Goal: Transaction & Acquisition: Purchase product/service

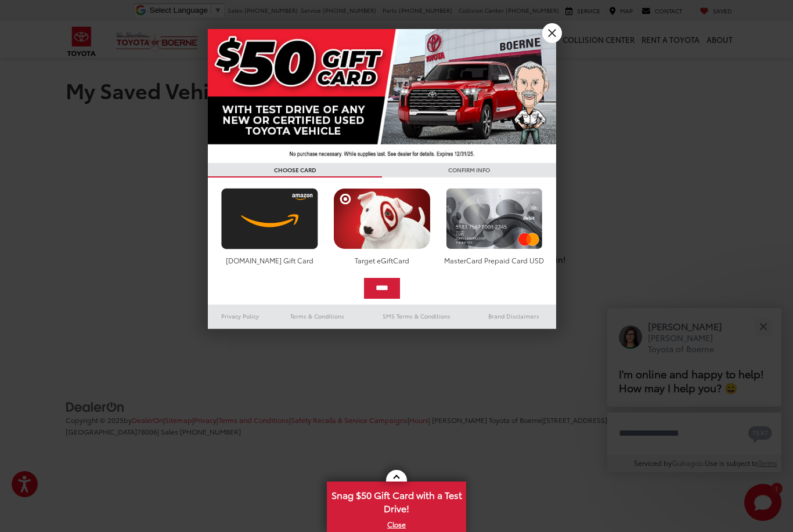
click at [549, 38] on link "X" at bounding box center [552, 33] width 20 height 20
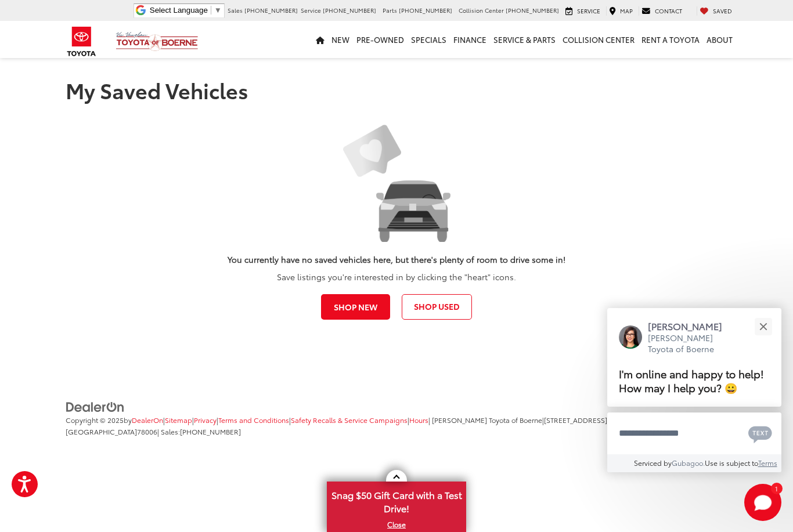
click at [441, 313] on link "Shop Used" at bounding box center [436, 307] width 70 height 26
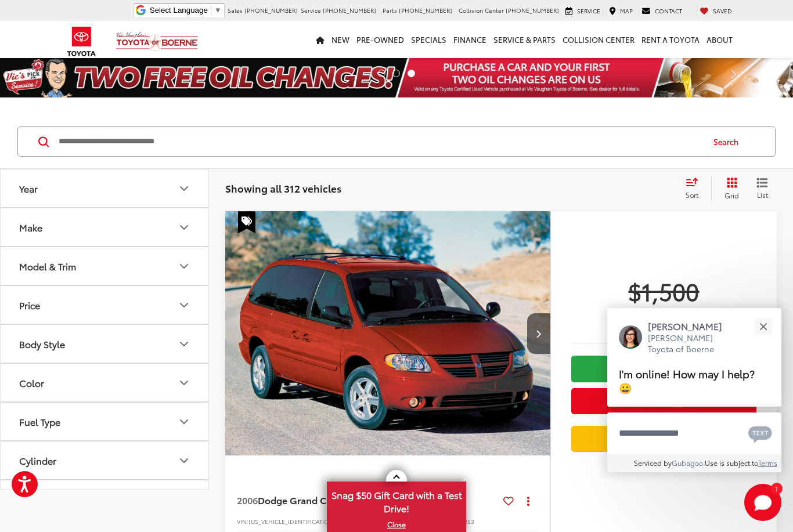
click at [185, 236] on button "Make" at bounding box center [105, 227] width 209 height 38
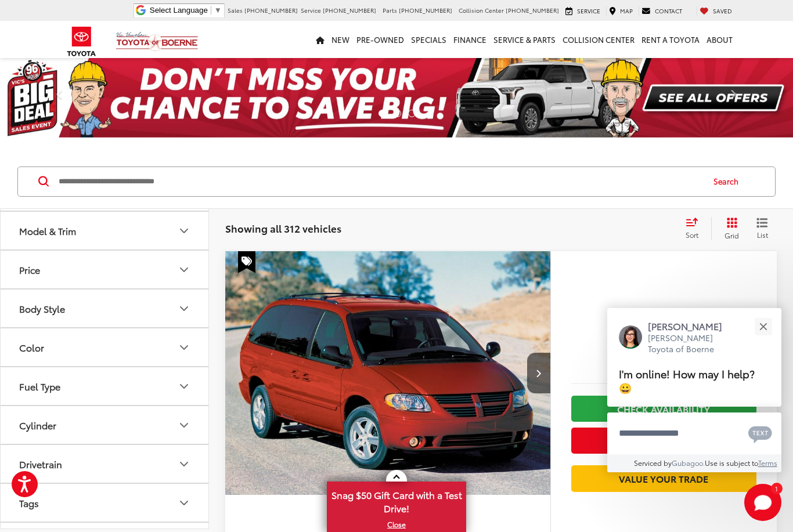
scroll to position [461, 0]
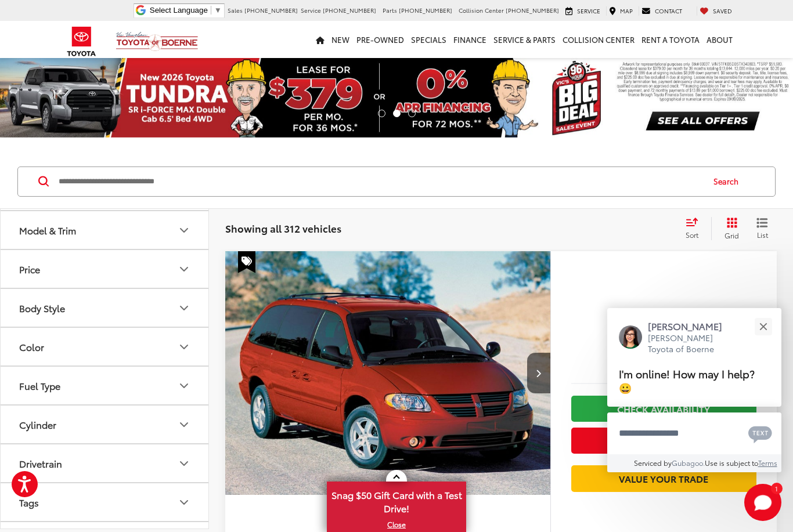
click at [104, 172] on img at bounding box center [104, 172] width 0 height 0
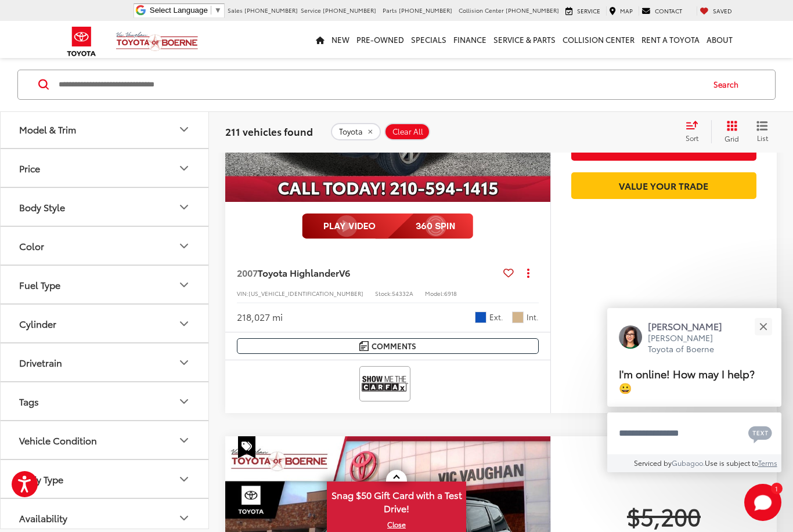
scroll to position [292, 0]
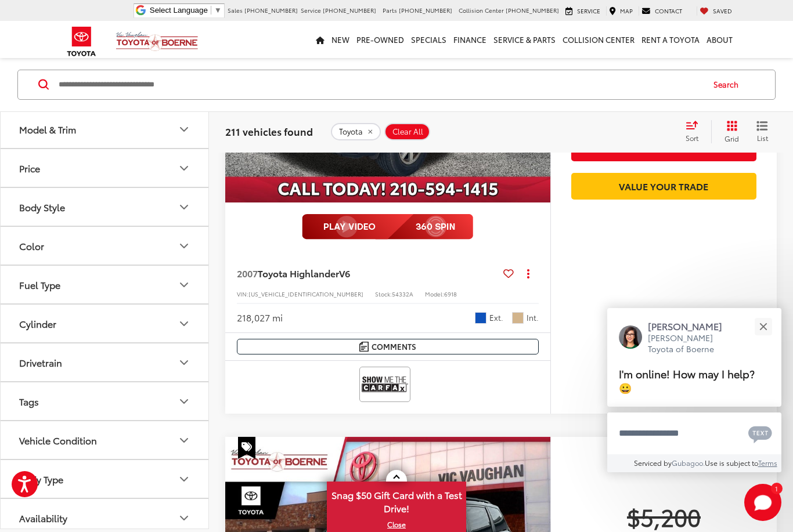
click at [182, 136] on icon "Model & Trim" at bounding box center [184, 129] width 14 height 14
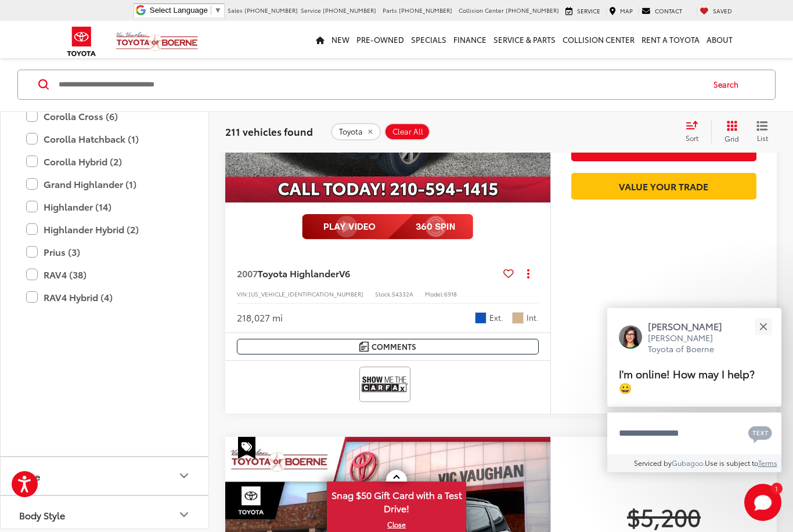
scroll to position [683, 0]
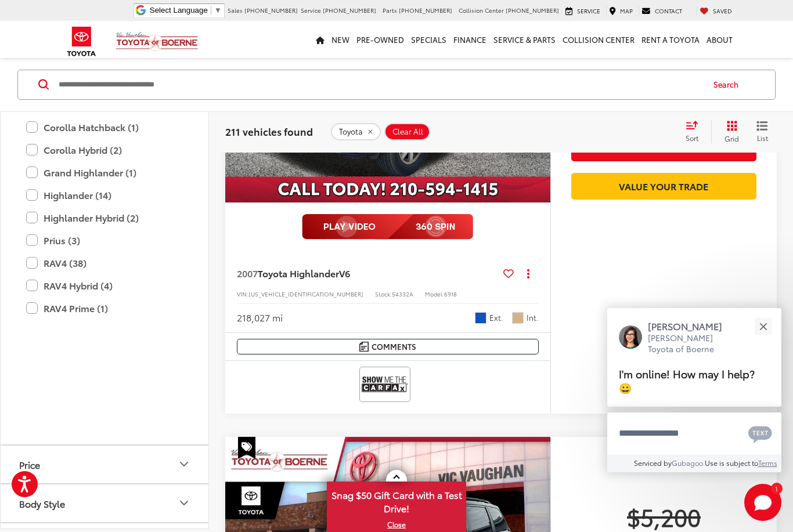
click at [37, 92] on label "Corolla (26)" at bounding box center [104, 82] width 157 height 20
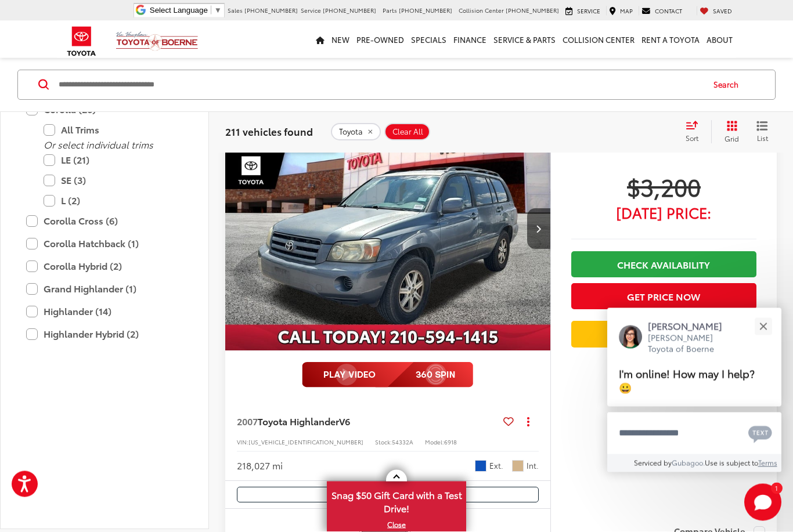
scroll to position [97, 0]
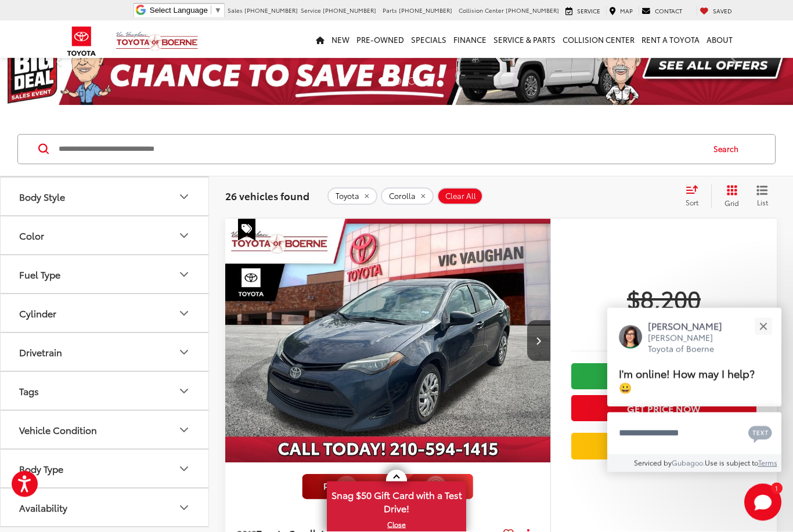
scroll to position [0, 0]
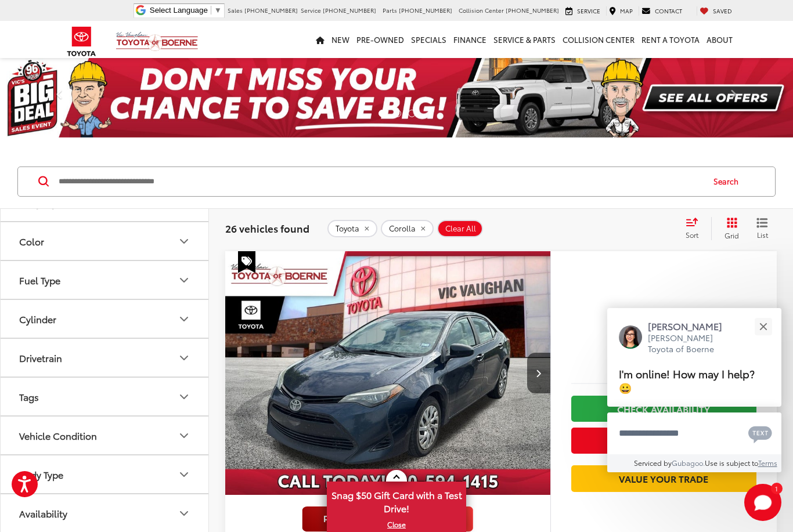
click at [766, 223] on icon "List View" at bounding box center [761, 223] width 9 height 8
click at [771, 332] on button "Close" at bounding box center [762, 326] width 25 height 25
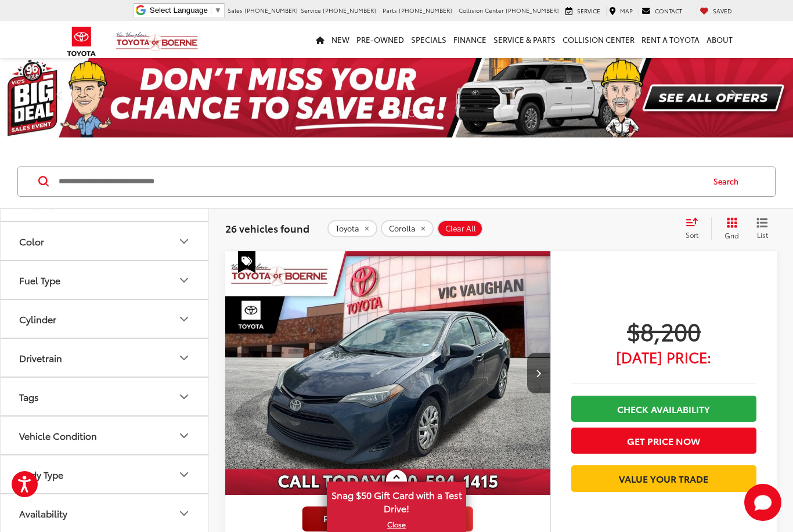
click at [762, 227] on icon "List View" at bounding box center [761, 223] width 9 height 8
click at [759, 231] on span "List" at bounding box center [762, 235] width 12 height 10
click at [762, 226] on icon "List View" at bounding box center [761, 223] width 9 height 8
click at [728, 226] on icon "Grid View" at bounding box center [731, 223] width 10 height 10
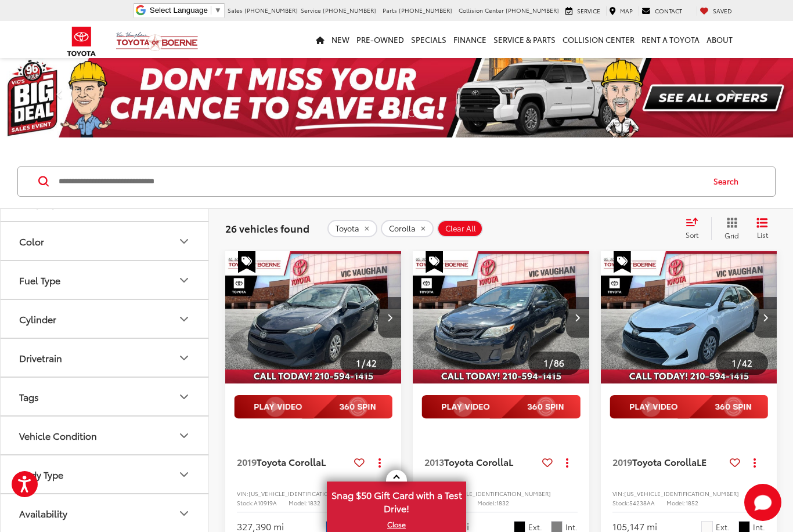
click at [696, 227] on div "Sort" at bounding box center [694, 228] width 31 height 23
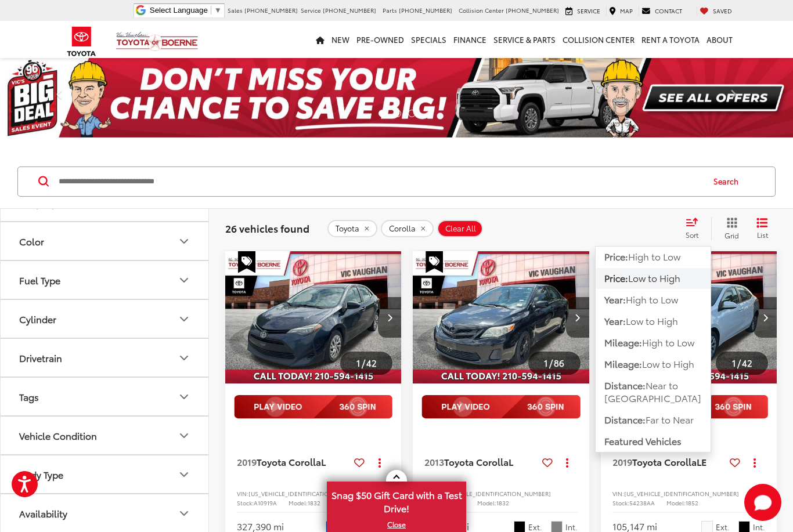
click at [683, 367] on span "Low to High" at bounding box center [668, 363] width 52 height 13
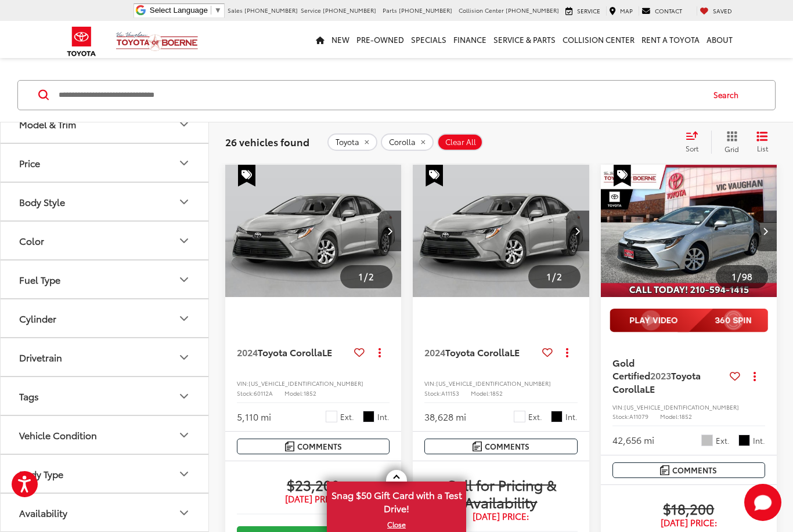
scroll to position [86, 0]
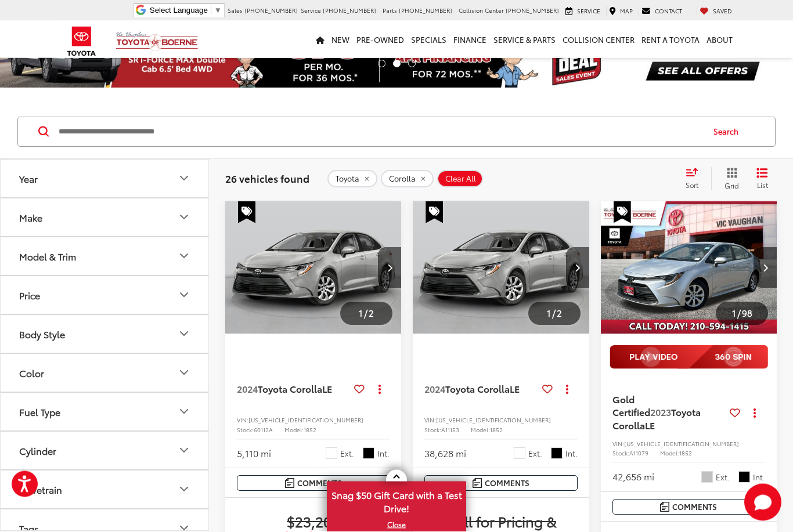
scroll to position [52, 0]
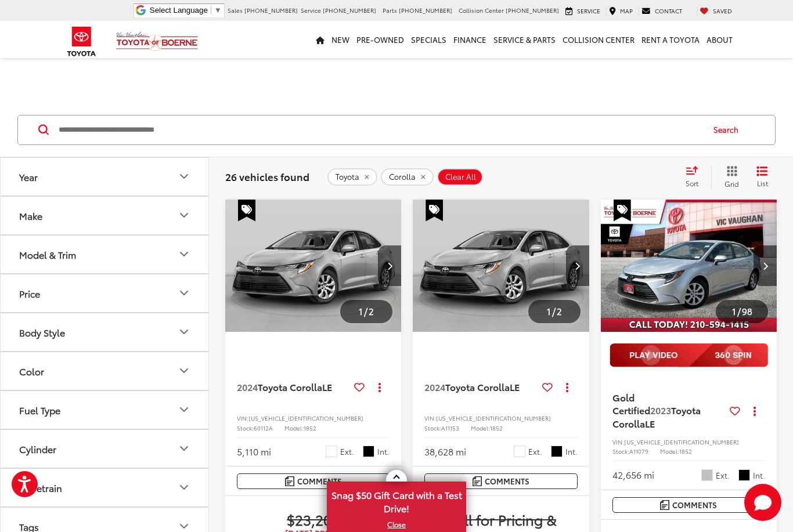
click at [184, 253] on icon "Model & Trim" at bounding box center [184, 254] width 14 height 14
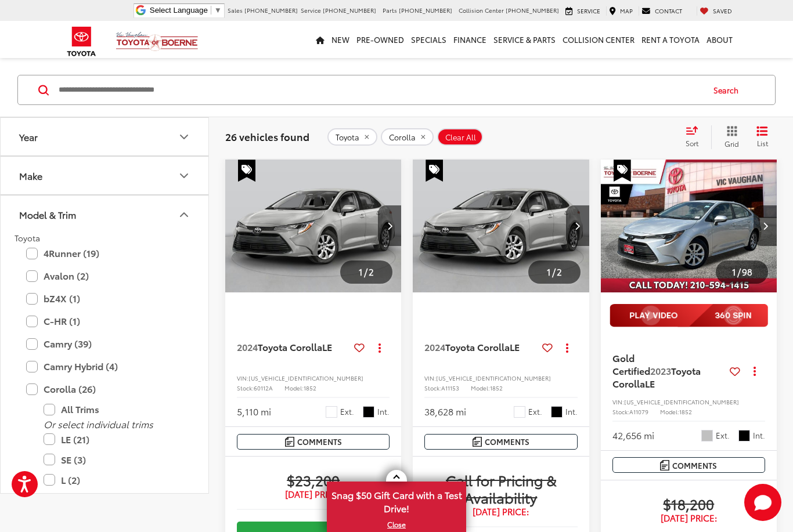
click at [182, 220] on icon "Model & Trim" at bounding box center [184, 215] width 14 height 14
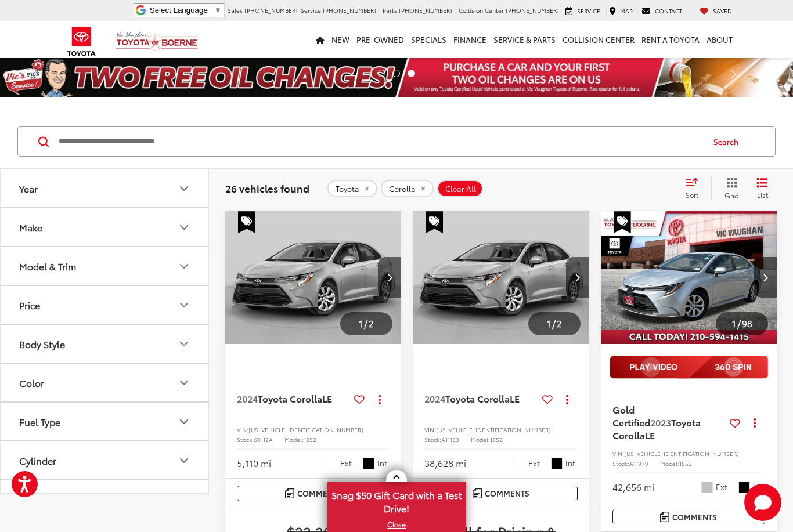
scroll to position [0, 0]
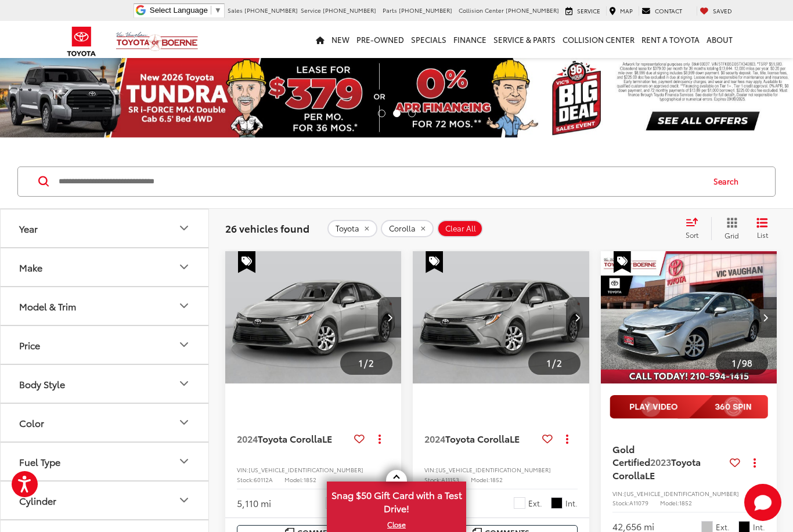
click at [189, 351] on icon "Price" at bounding box center [184, 345] width 14 height 14
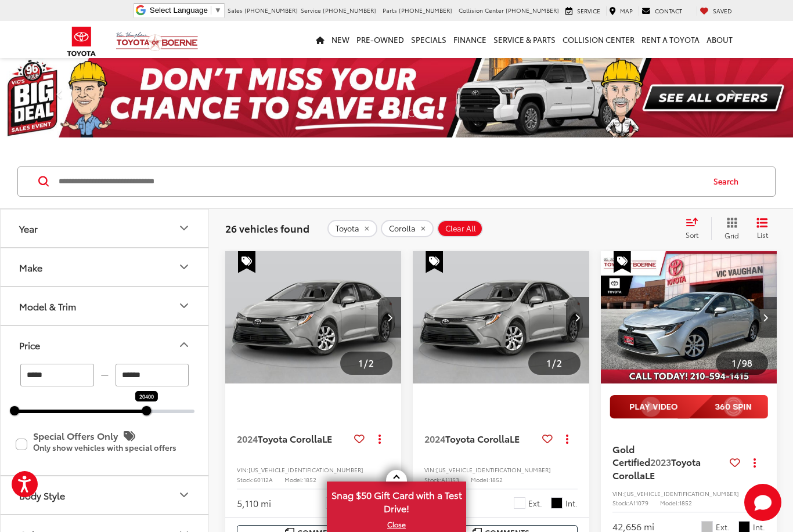
type input "******"
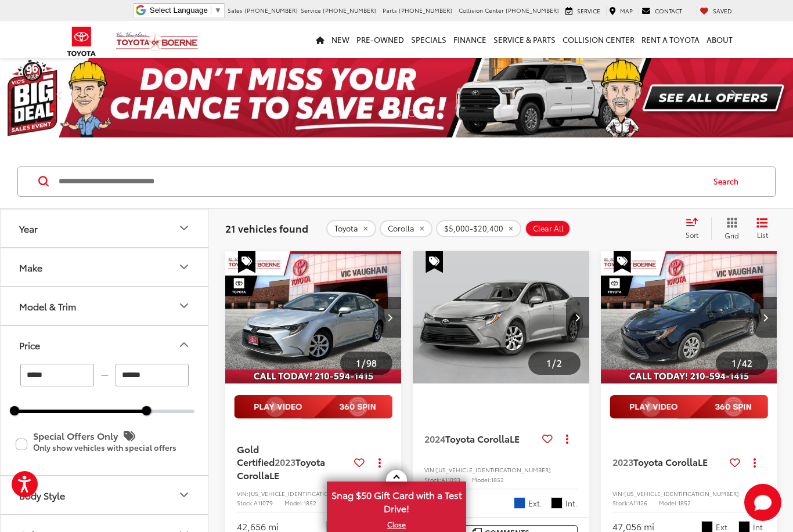
click at [187, 343] on icon "Price" at bounding box center [184, 345] width 14 height 14
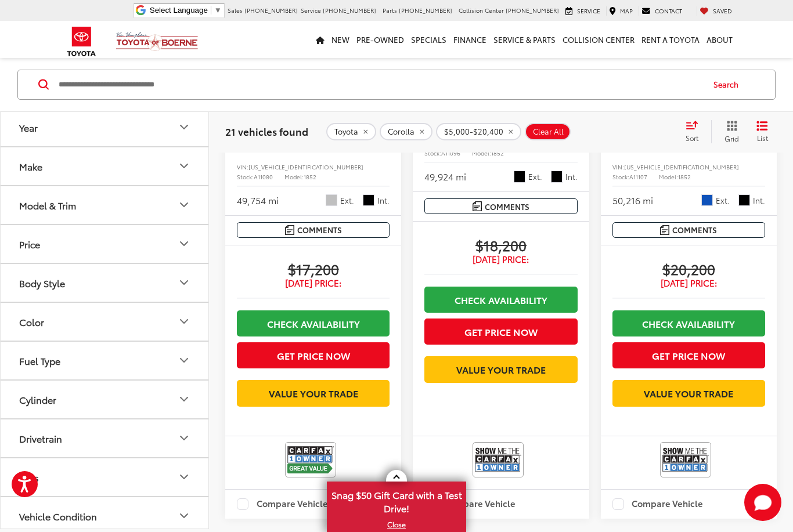
scroll to position [1560, 0]
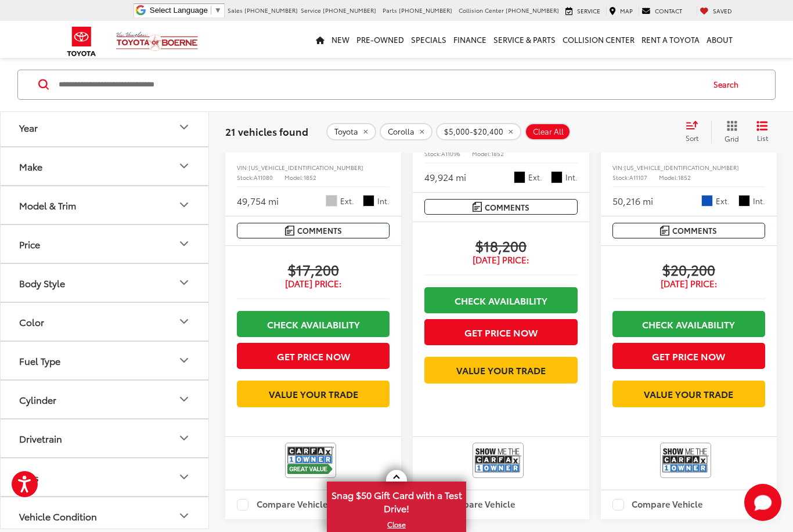
click at [194, 128] on button "Year" at bounding box center [105, 127] width 209 height 38
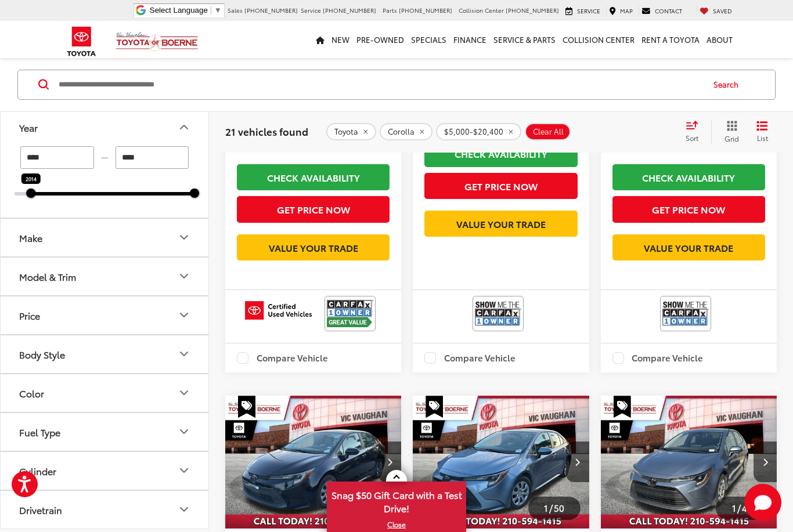
scroll to position [97, 0]
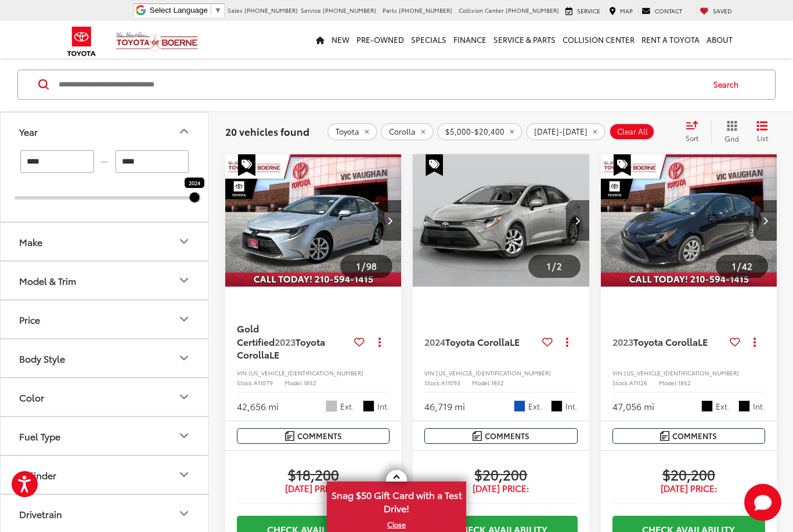
type input "****"
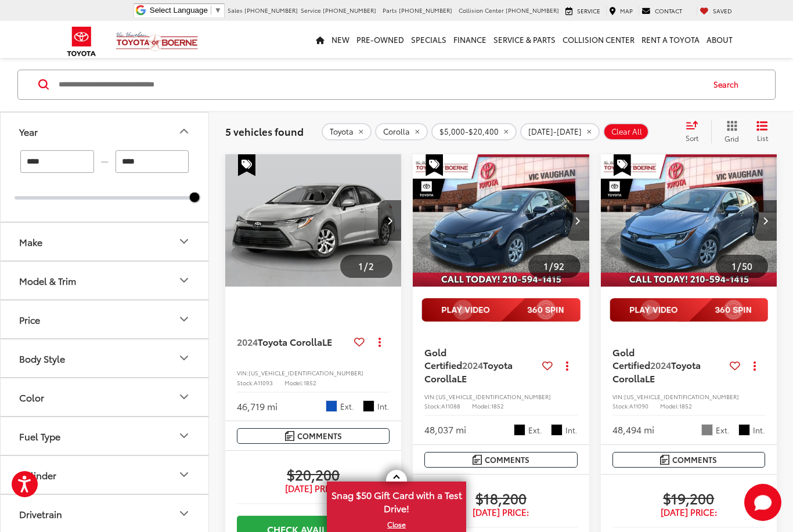
click at [182, 134] on icon "Year" at bounding box center [184, 131] width 14 height 14
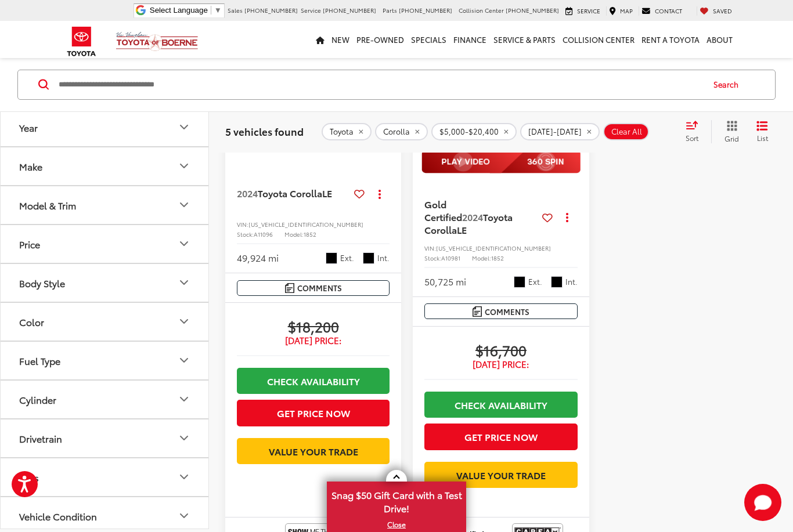
scroll to position [911, 0]
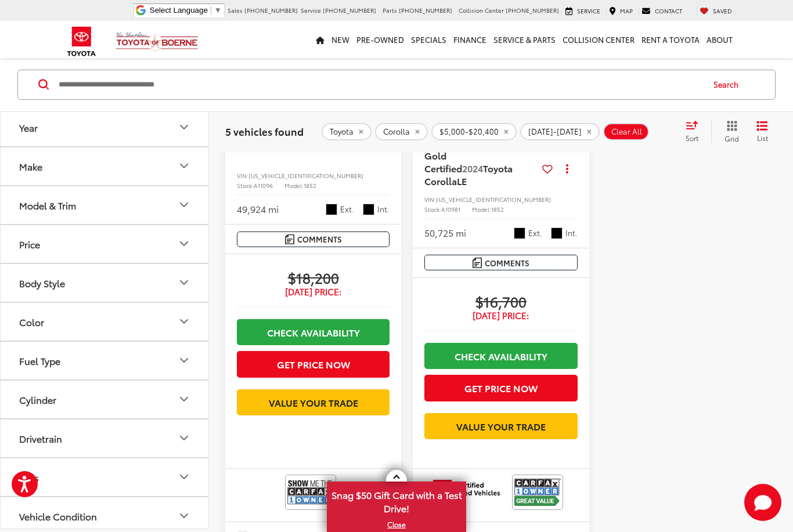
click at [522, 369] on link "Check Availability" at bounding box center [500, 356] width 153 height 26
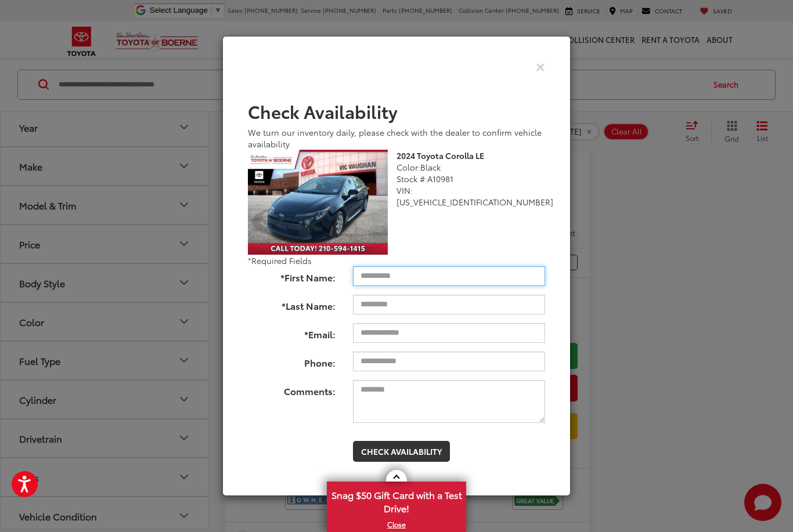
click at [471, 286] on input "*First Name:" at bounding box center [449, 276] width 192 height 20
type input "*****"
type input "******"
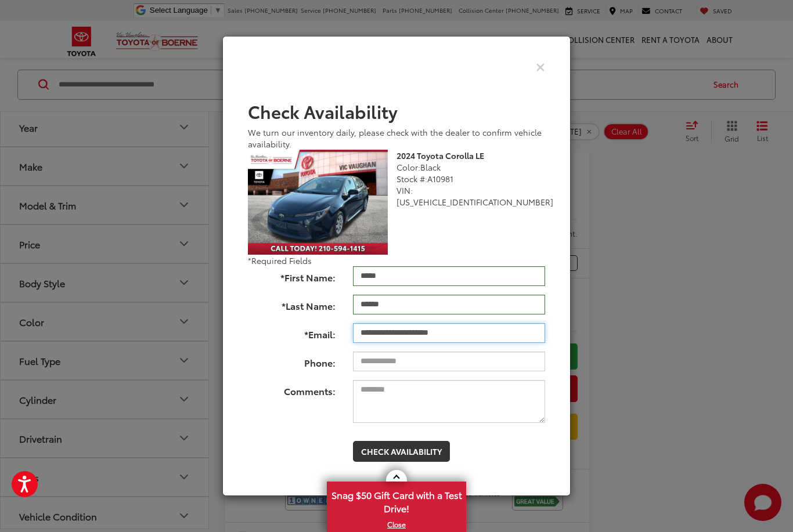
type input "**********"
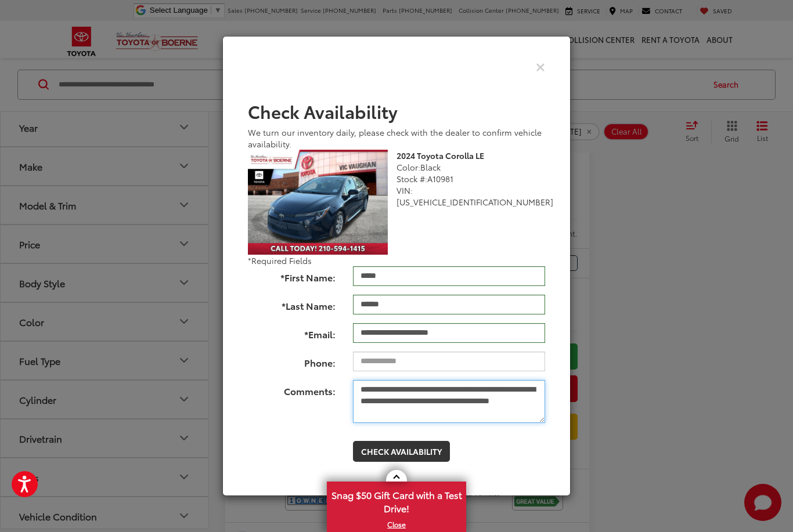
type textarea "**********"
click at [410, 462] on button "Check Availability" at bounding box center [401, 451] width 97 height 21
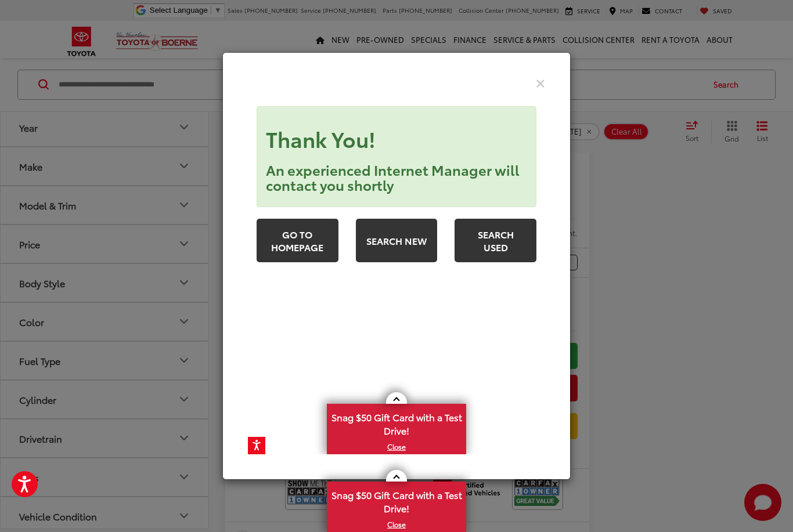
scroll to position [0, 0]
